Goal: Transaction & Acquisition: Purchase product/service

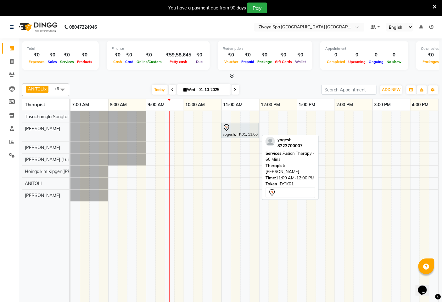
click at [243, 124] on div at bounding box center [240, 128] width 35 height 8
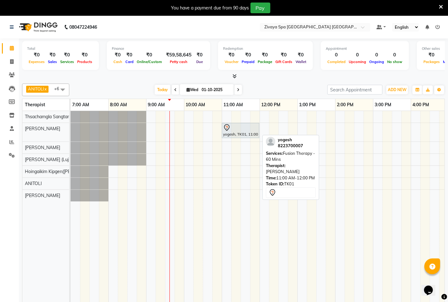
select select "7"
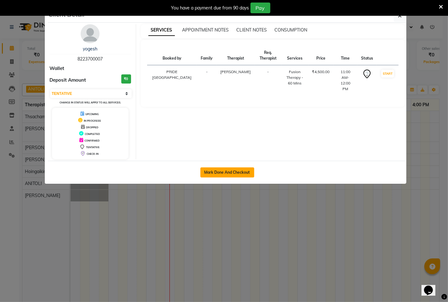
click at [233, 168] on button "Mark Done And Checkout" at bounding box center [227, 172] width 54 height 10
select select "6501"
select select "service"
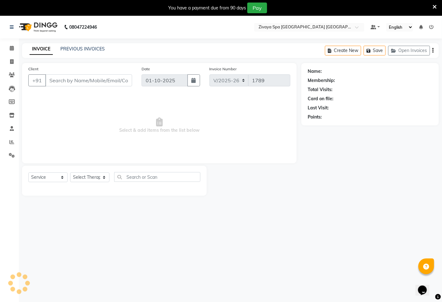
type input "8223700007"
select select "49490"
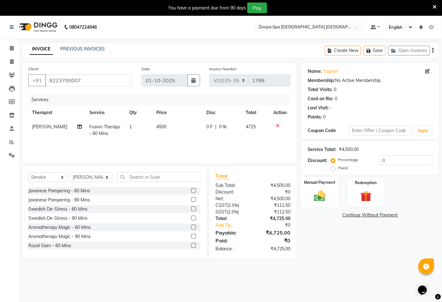
click at [322, 190] on img at bounding box center [320, 195] width 19 height 13
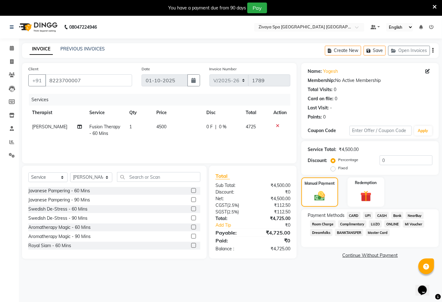
click at [370, 213] on span "UPI" at bounding box center [368, 215] width 10 height 7
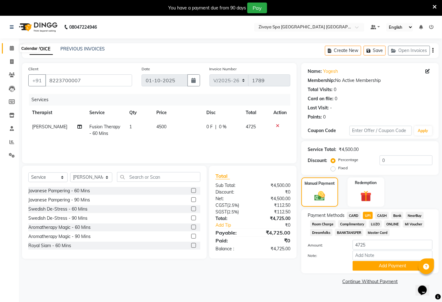
click at [14, 45] on span at bounding box center [11, 48] width 11 height 7
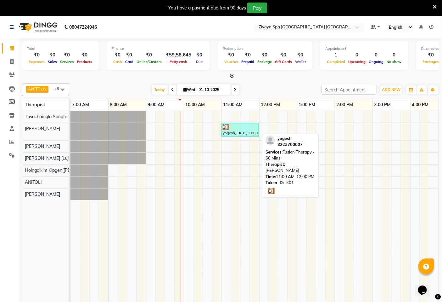
click at [247, 127] on div at bounding box center [240, 127] width 35 height 6
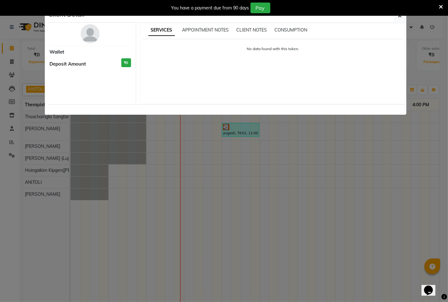
select select "3"
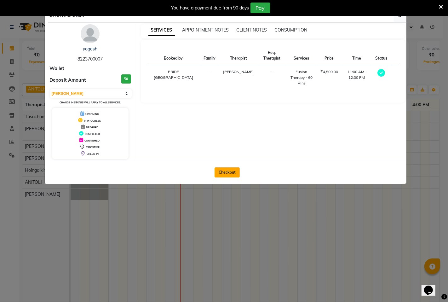
click at [224, 172] on button "Checkout" at bounding box center [226, 172] width 25 height 10
select select "6501"
select select "service"
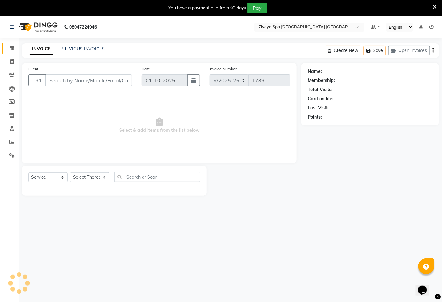
type input "8223700007"
select select "49490"
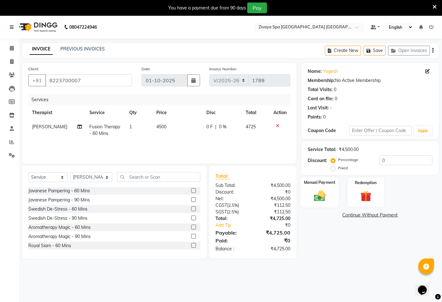
click at [323, 197] on img at bounding box center [320, 195] width 19 height 13
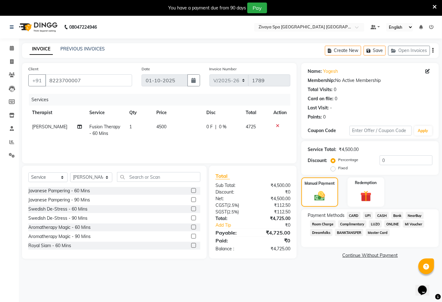
click at [370, 215] on span "UPI" at bounding box center [368, 215] width 10 height 7
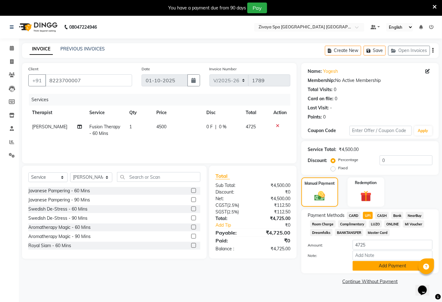
click at [378, 268] on button "Add Payment" at bounding box center [393, 266] width 80 height 10
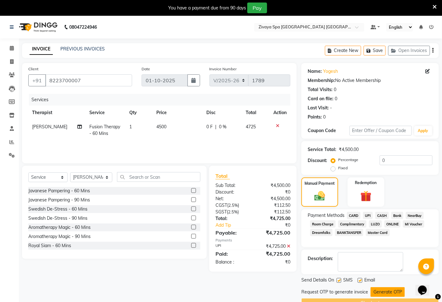
click at [385, 289] on button "Generate OTP" at bounding box center [388, 292] width 34 height 10
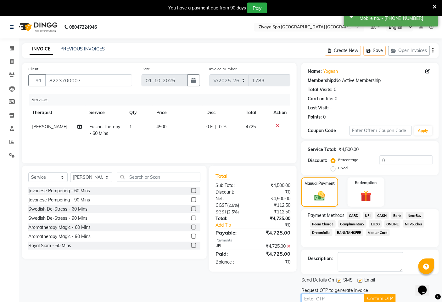
click at [351, 295] on input "text" at bounding box center [333, 298] width 63 height 10
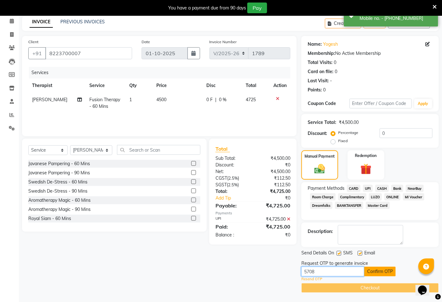
type input "5708"
click at [376, 272] on button "Confirm OTP" at bounding box center [380, 271] width 31 height 10
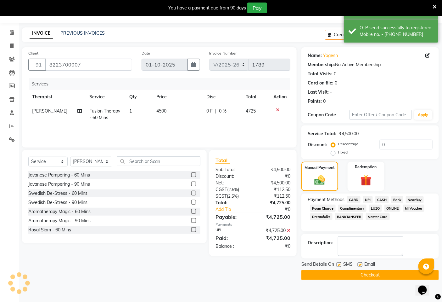
scroll to position [16, 0]
click at [378, 275] on button "Checkout" at bounding box center [371, 275] width 138 height 10
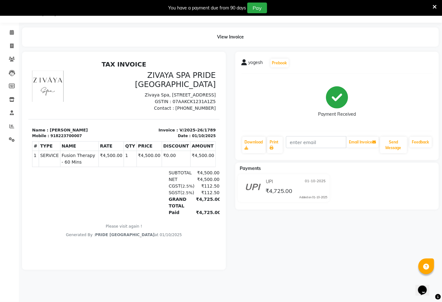
click at [438, 5] on div "You have a payment due from 90 days Pay" at bounding box center [221, 8] width 442 height 16
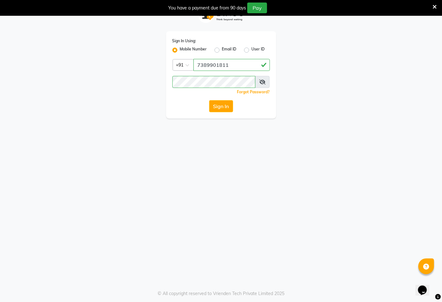
click at [196, 50] on label "Mobile Number" at bounding box center [193, 50] width 27 height 8
click at [184, 50] on input "Mobile Number" at bounding box center [182, 48] width 4 height 4
click at [196, 50] on label "Mobile Number" at bounding box center [193, 50] width 27 height 8
click at [184, 50] on input "Mobile Number" at bounding box center [182, 48] width 4 height 4
click at [219, 65] on input "Username" at bounding box center [232, 65] width 76 height 12
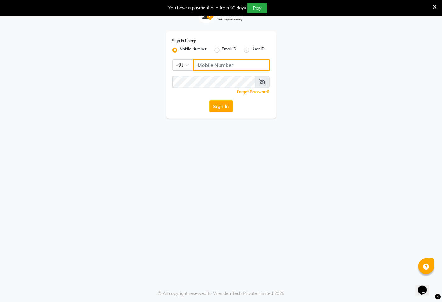
type input "9366908950"
click at [224, 109] on button "Sign In" at bounding box center [221, 106] width 24 height 12
